Goal: Task Accomplishment & Management: Use online tool/utility

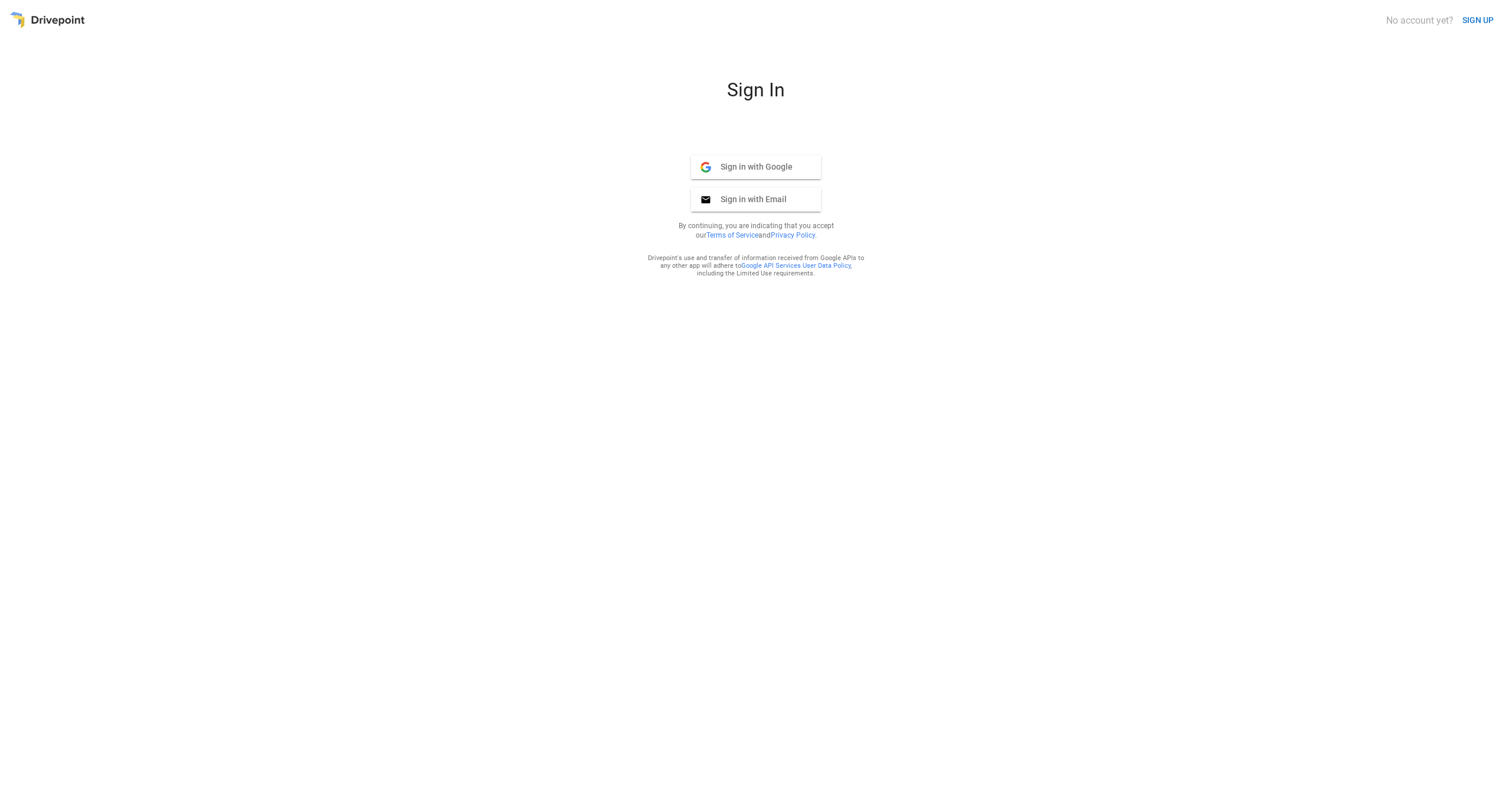
click at [740, 164] on span "Sign in with Google" at bounding box center [752, 166] width 81 height 11
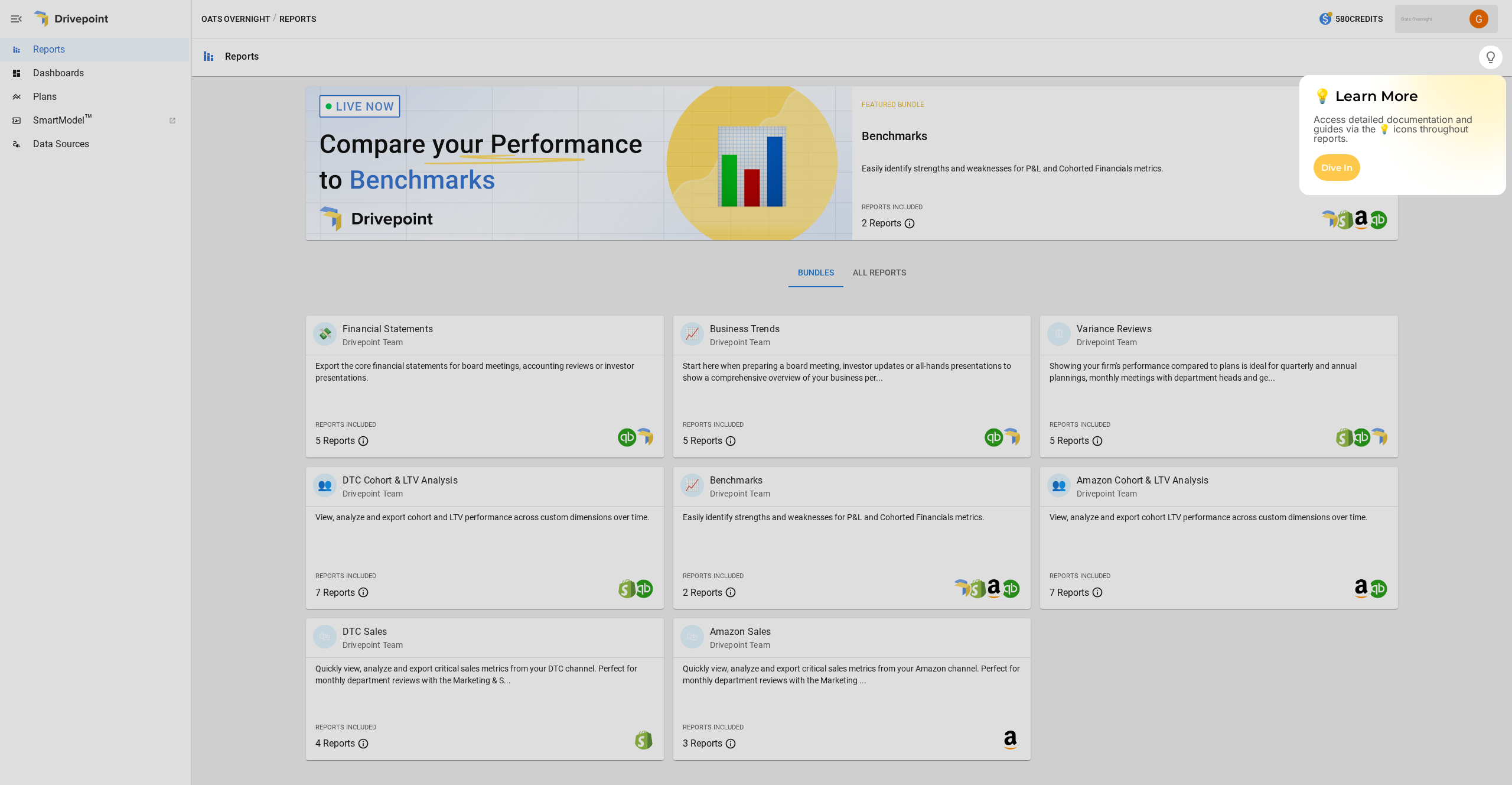
click at [1436, 321] on div at bounding box center [756, 427] width 1512 height 716
click at [1338, 170] on div "Dive In" at bounding box center [1336, 167] width 46 height 26
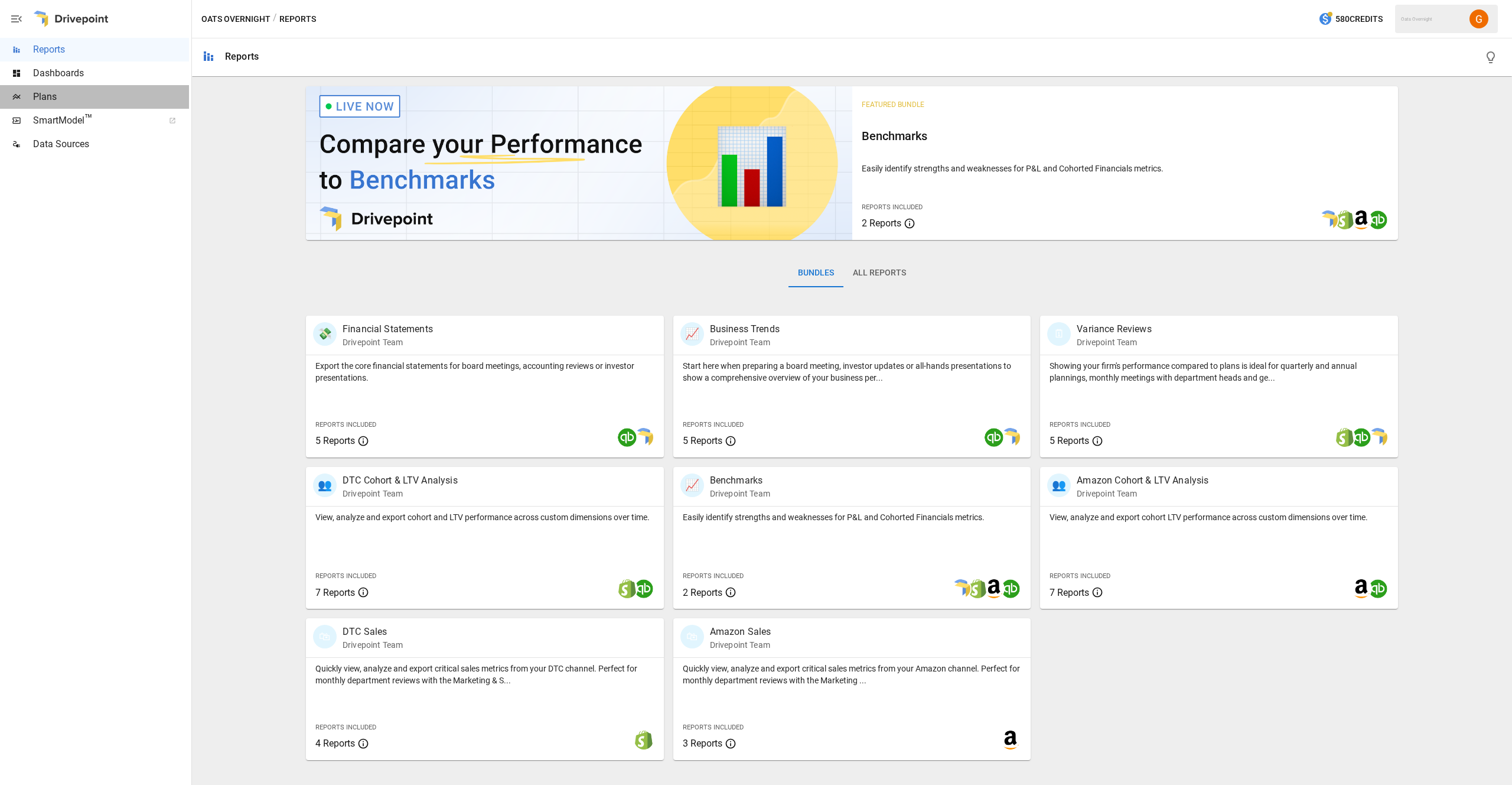
click at [53, 98] on span "Plans" at bounding box center [111, 97] width 156 height 14
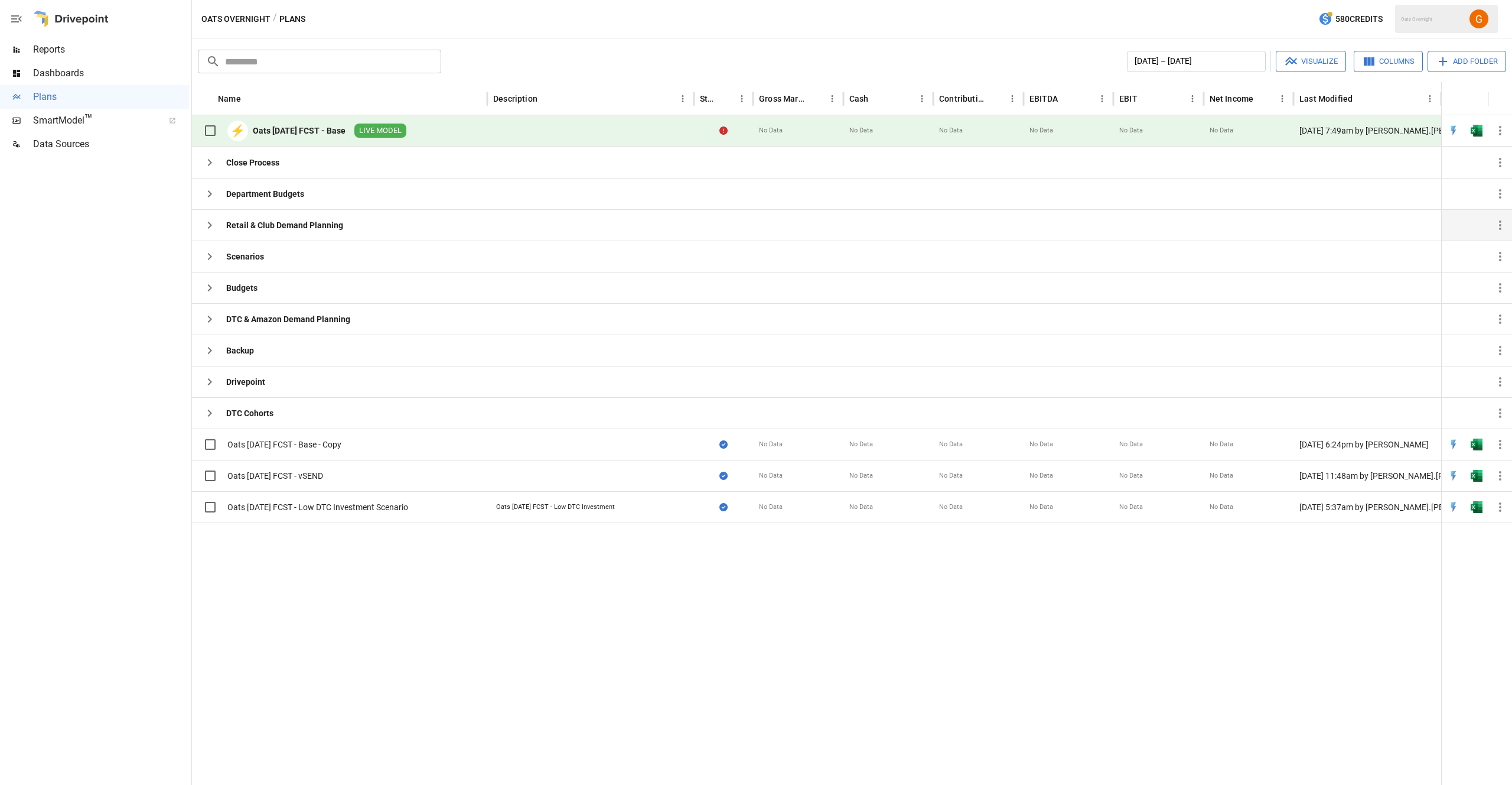
click at [208, 227] on icon "button" at bounding box center [210, 225] width 4 height 7
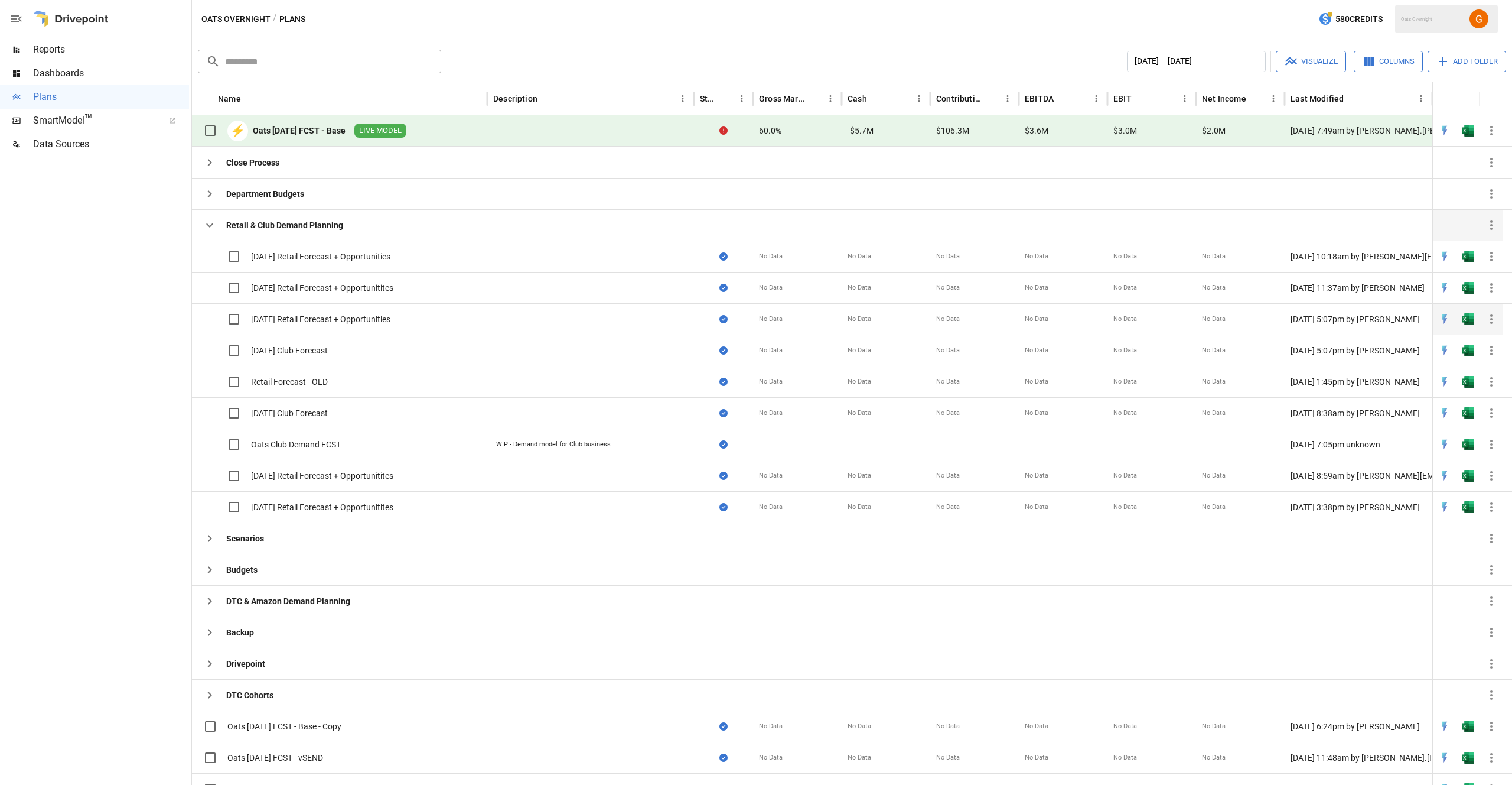
click at [1469, 320] on img "Open in Excel" at bounding box center [1467, 319] width 12 height 12
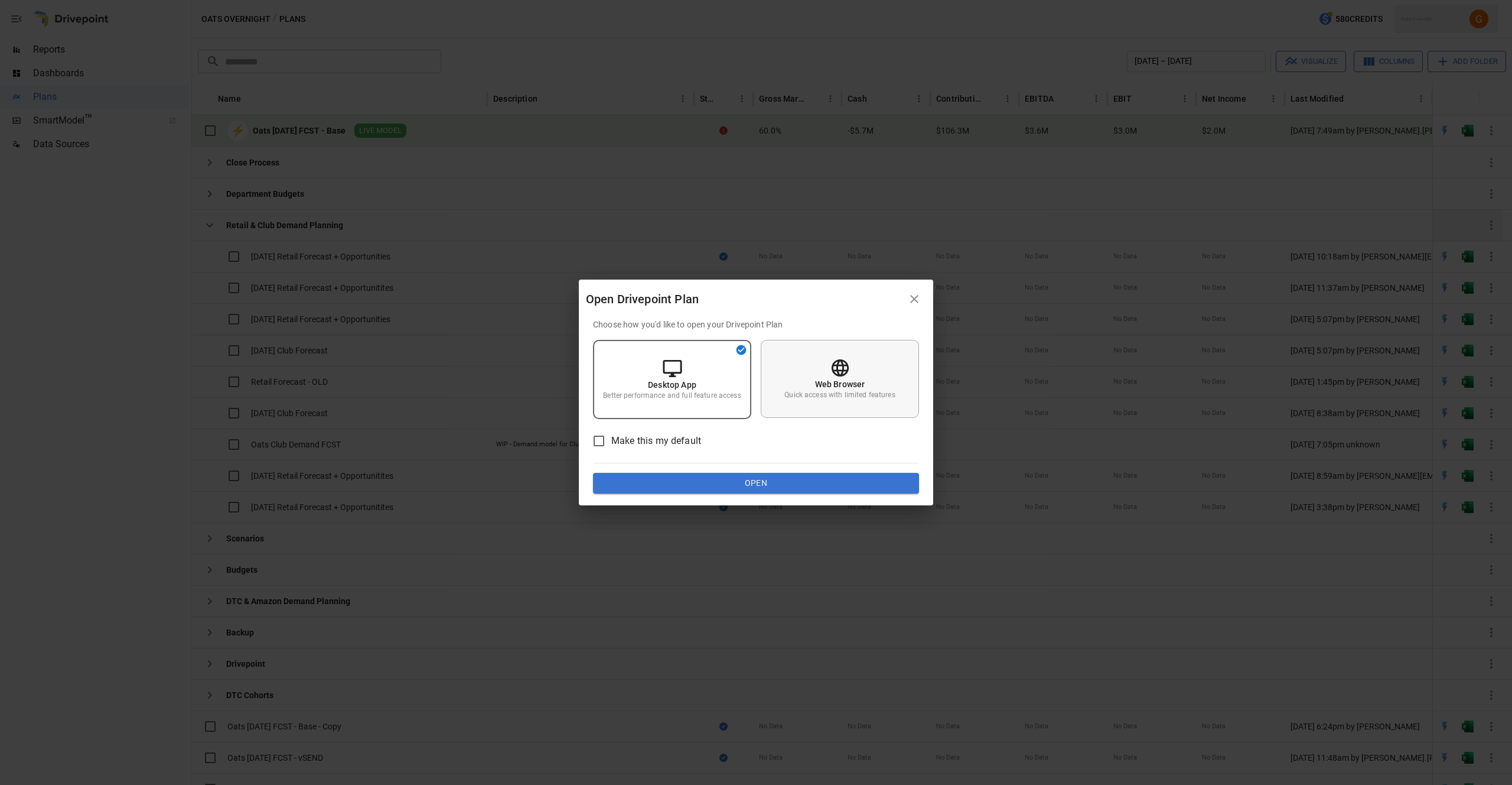
click at [882, 386] on div "Web Browser Quick access with limited features" at bounding box center [839, 378] width 158 height 78
click at [772, 481] on button "Open" at bounding box center [755, 483] width 326 height 21
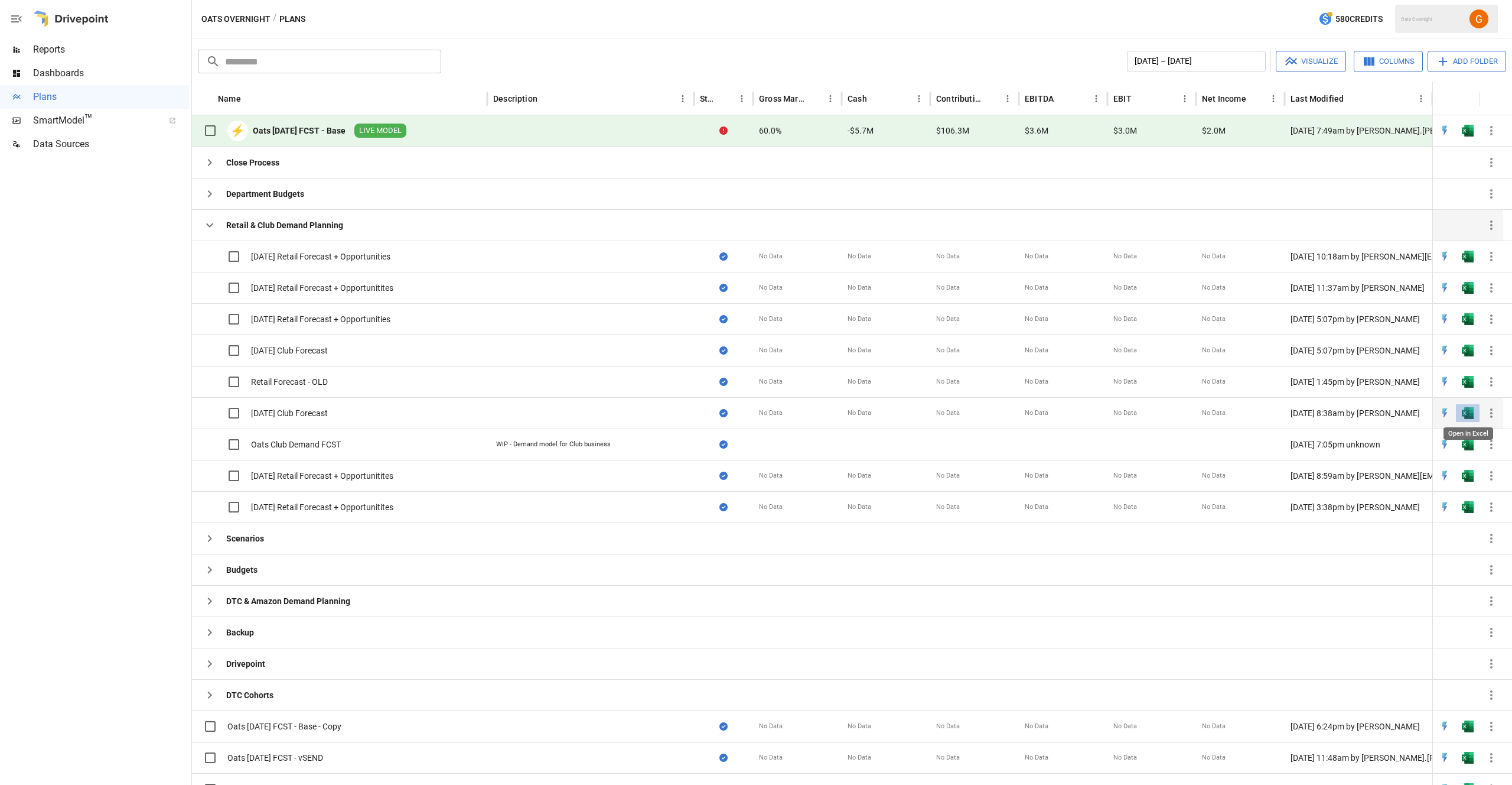
click at [1465, 413] on img "Open in Excel" at bounding box center [1467, 412] width 12 height 12
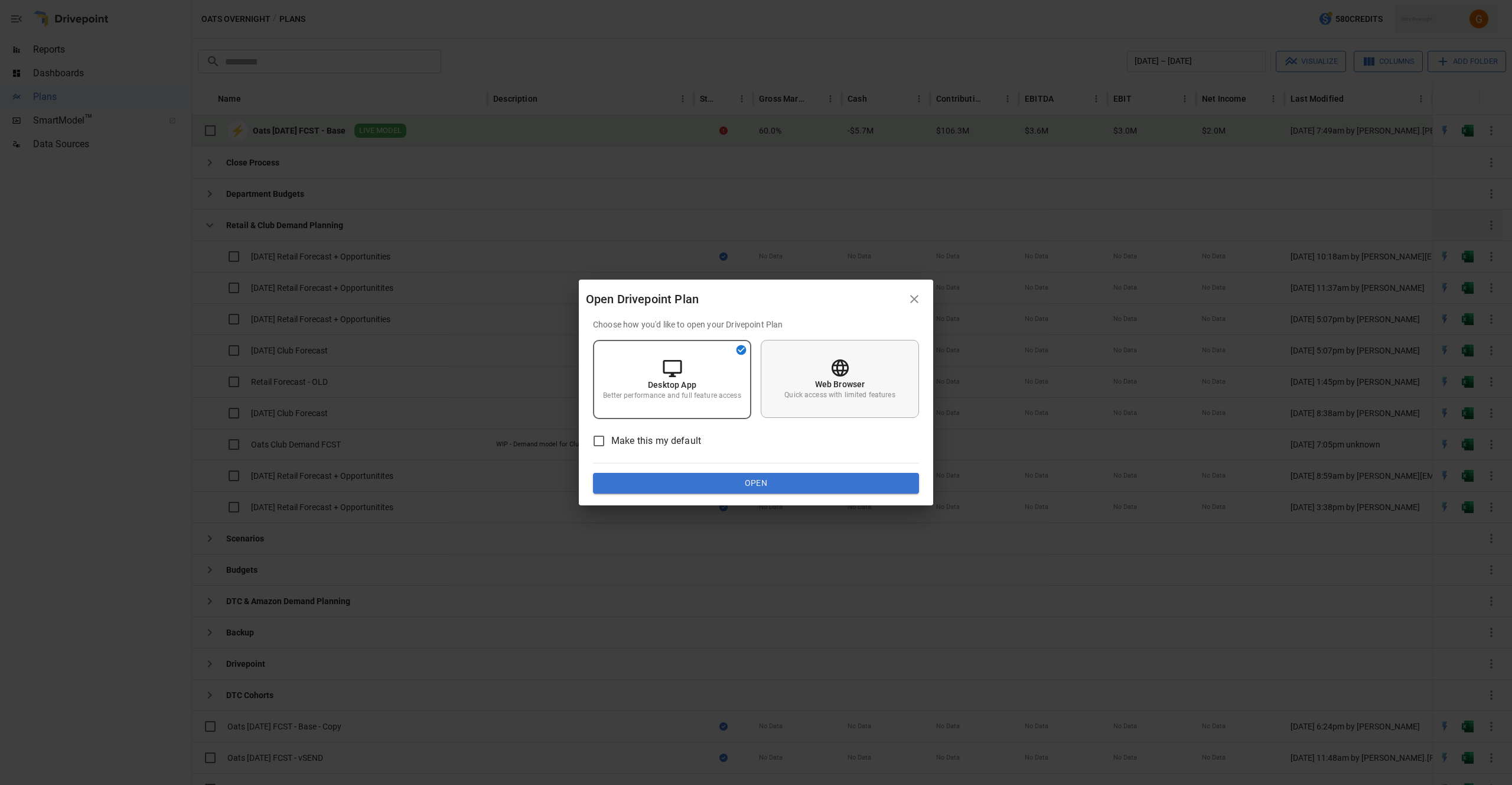
click at [817, 393] on p "Quick access with limited features" at bounding box center [839, 395] width 111 height 10
click at [805, 490] on button "Open" at bounding box center [755, 483] width 326 height 21
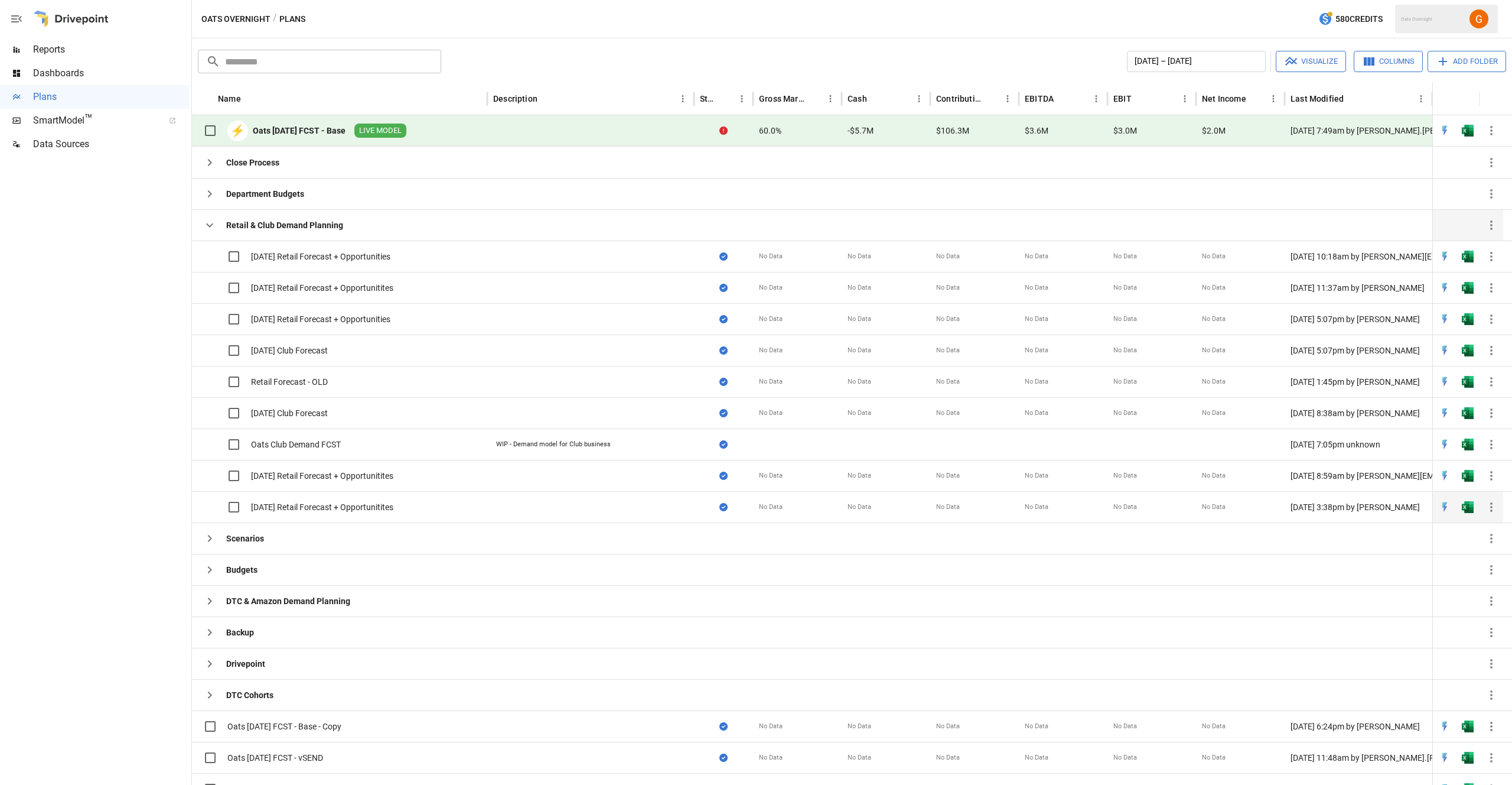
scroll to position [18, 0]
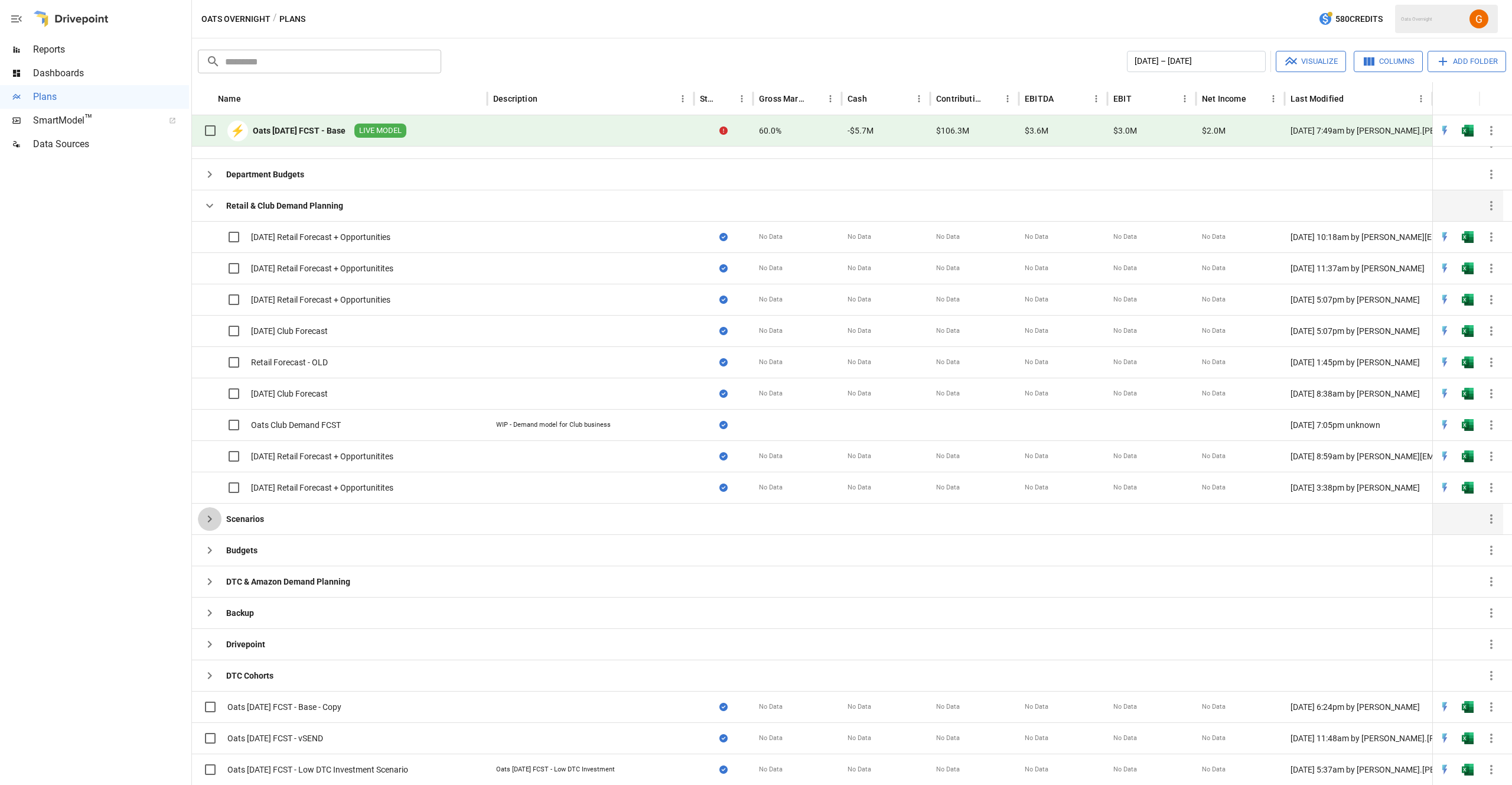
click at [207, 519] on icon "button" at bounding box center [210, 519] width 14 height 14
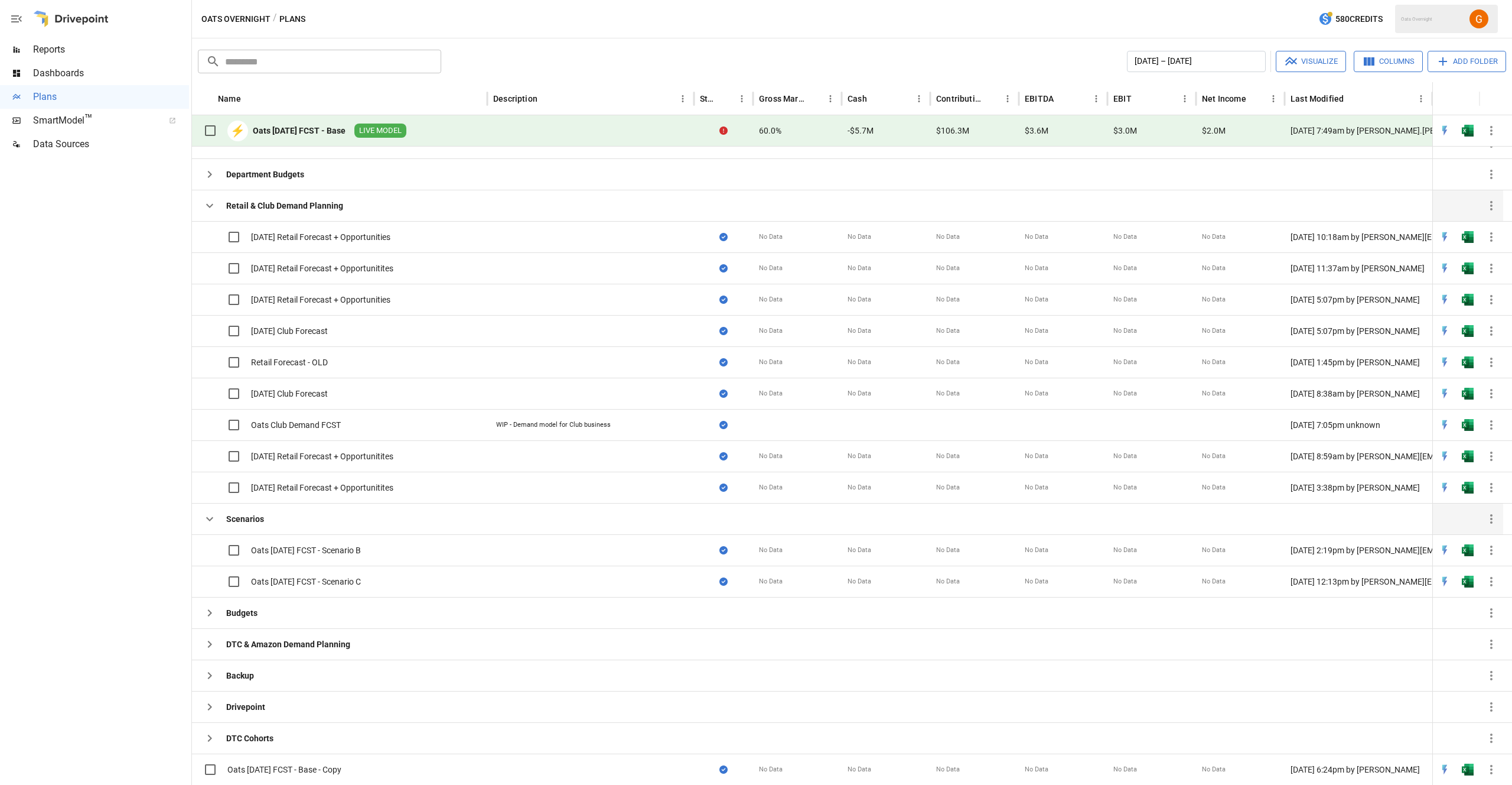
scroll to position [74, 0]
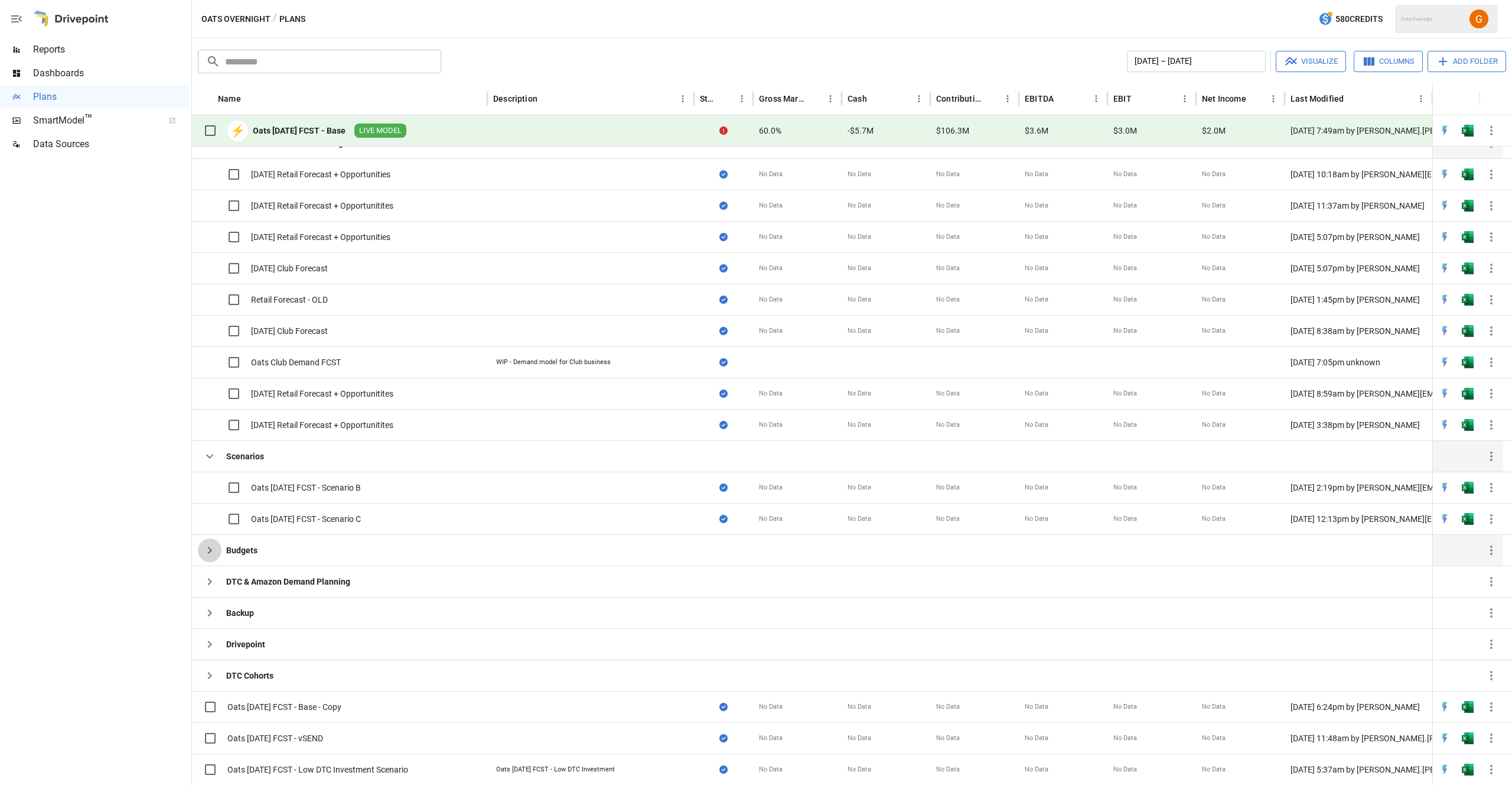
click at [210, 558] on button "button" at bounding box center [209, 550] width 24 height 24
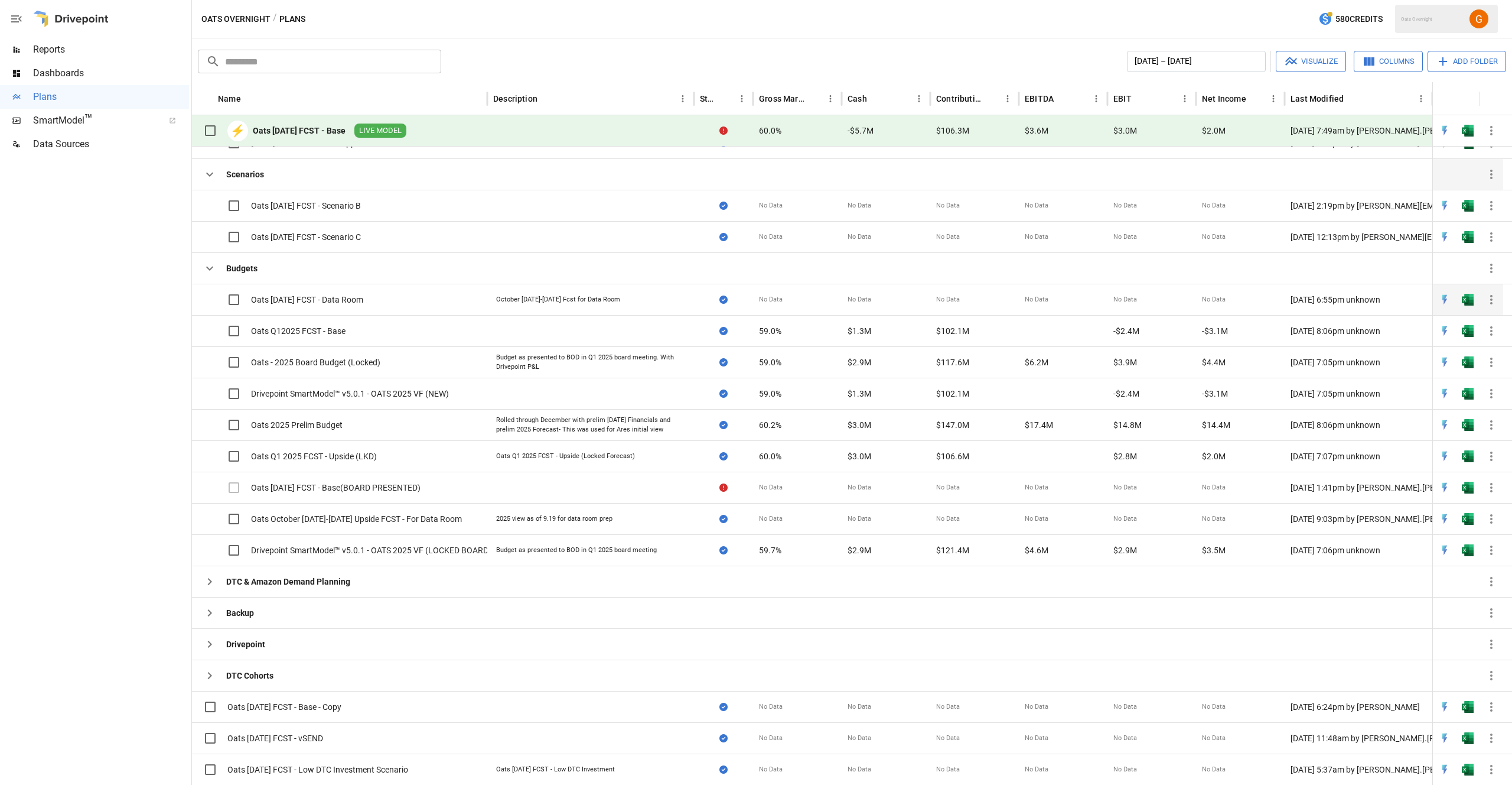
scroll to position [0, 0]
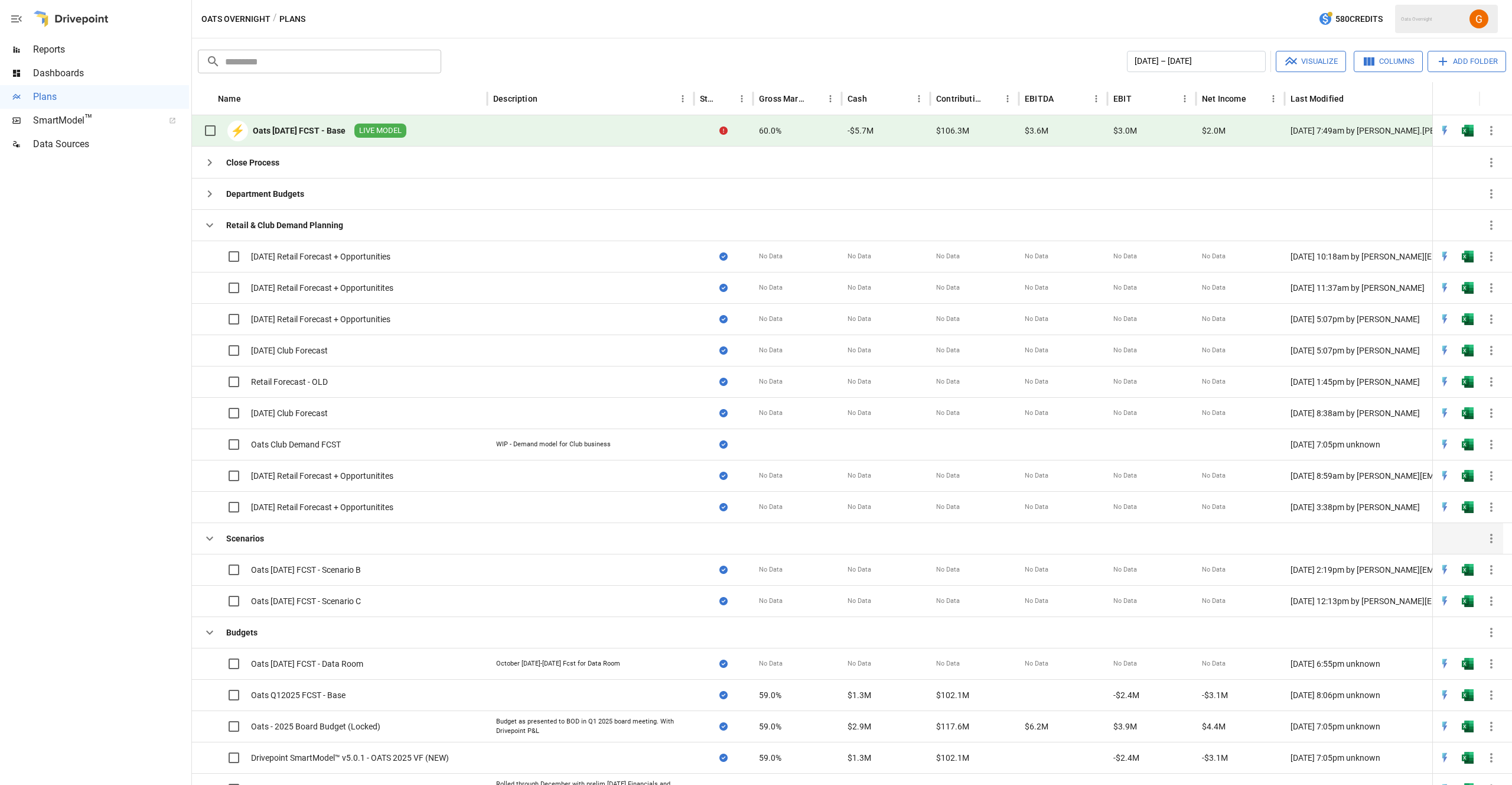
drag, startPoint x: 1431, startPoint y: 98, endPoint x: 1459, endPoint y: 98, distance: 28.0
click at [1459, 98] on div "Name Description Status Gross Margin Cash Contribution Profit EBITDA EBIT Net I…" at bounding box center [863, 98] width 1342 height 33
drag, startPoint x: 1284, startPoint y: 98, endPoint x: 1255, endPoint y: 103, distance: 29.4
click at [1255, 103] on div "Net Income" at bounding box center [1235, 98] width 77 height 33
